Goal: Transaction & Acquisition: Book appointment/travel/reservation

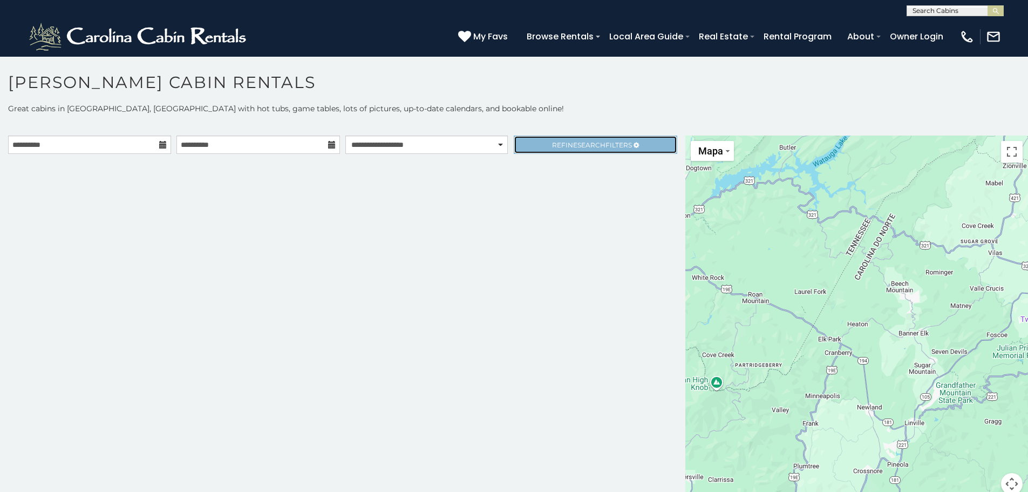
click at [536, 147] on link "Refine Search Filters" at bounding box center [595, 144] width 163 height 18
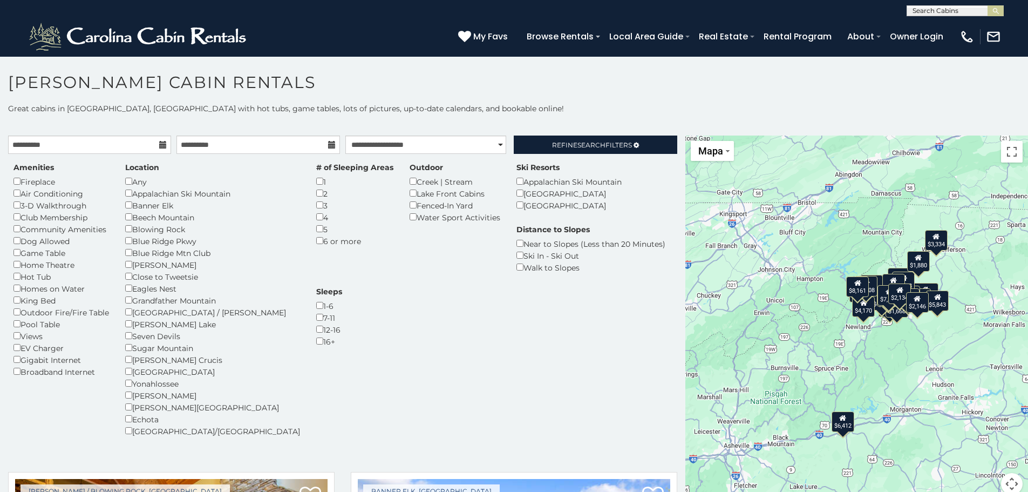
click at [308, 233] on div "# of Sleeping Areas 1 2 3 4 5 6 or more" at bounding box center [354, 204] width 93 height 85
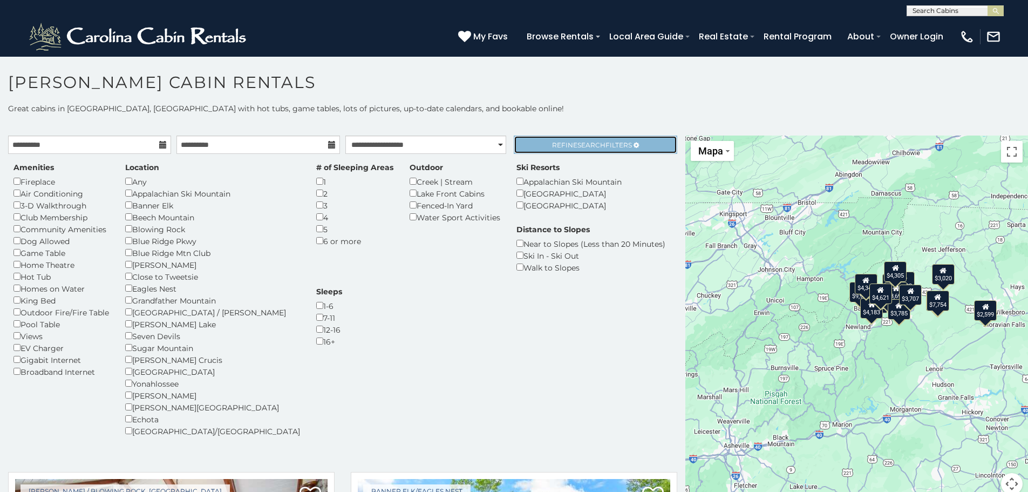
click at [552, 141] on span "Refine Search Filters" at bounding box center [592, 145] width 80 height 8
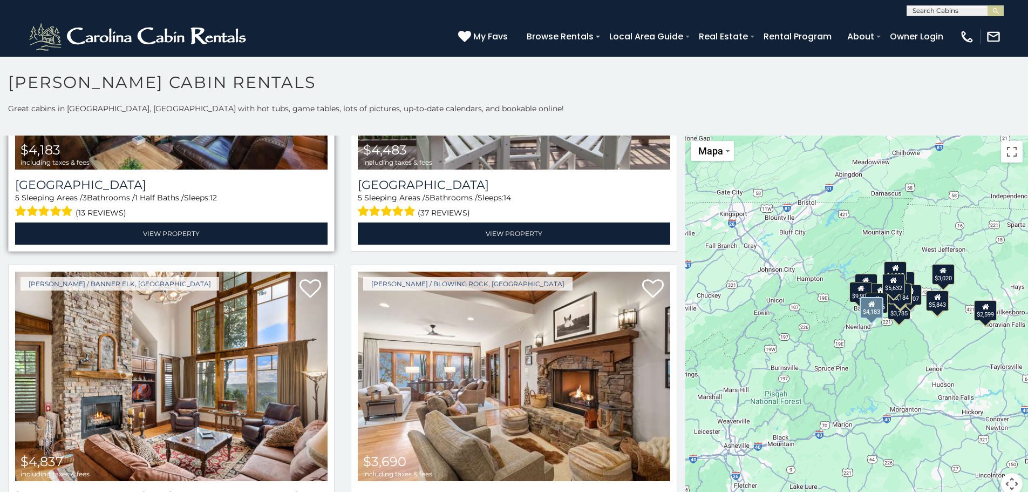
scroll to position [1529, 0]
